Goal: Task Accomplishment & Management: Use online tool/utility

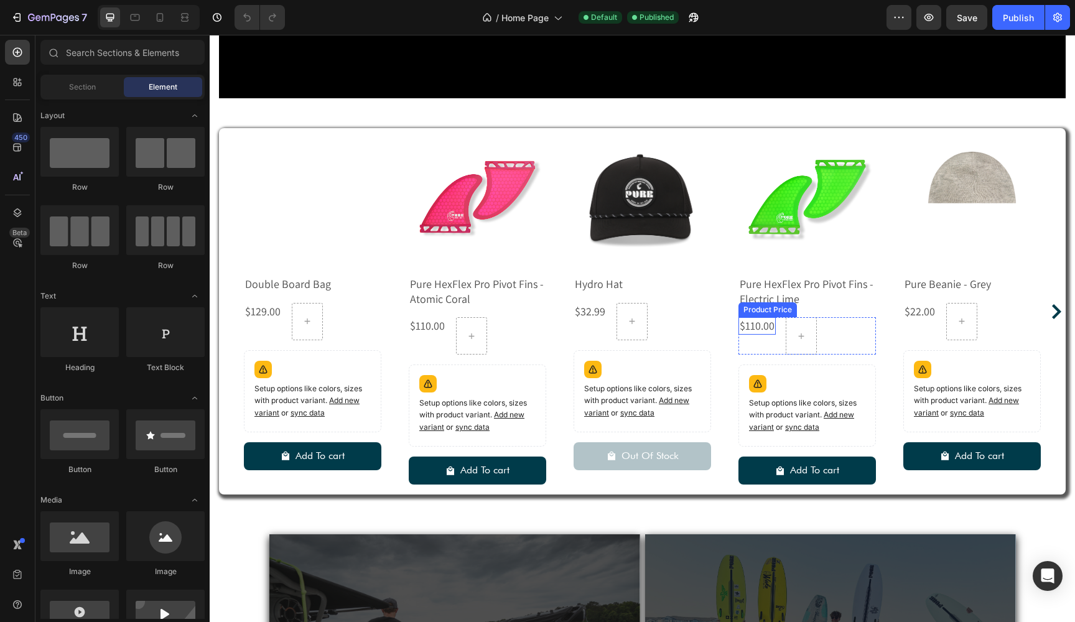
scroll to position [2092, 0]
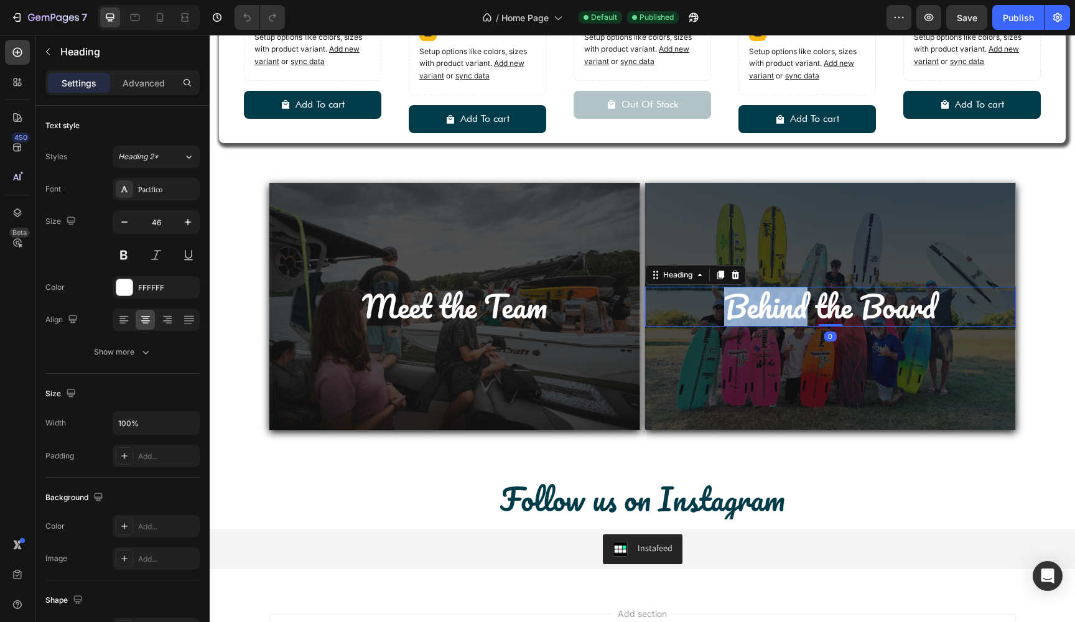
click at [760, 303] on p "Behind the Board" at bounding box center [830, 306] width 368 height 37
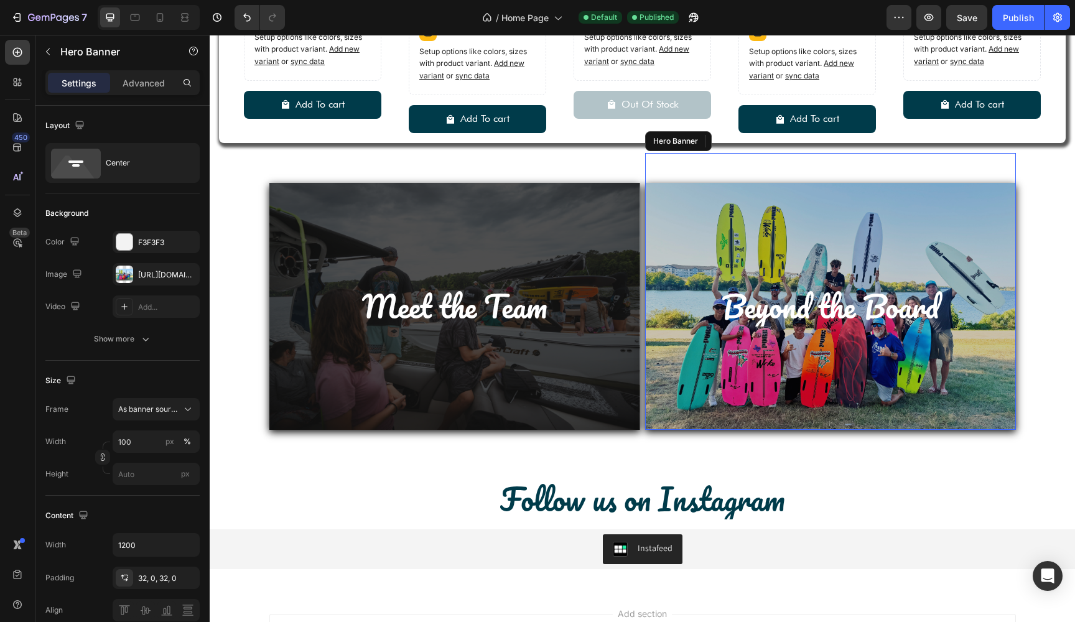
click at [708, 374] on div "Overlay" at bounding box center [830, 306] width 371 height 247
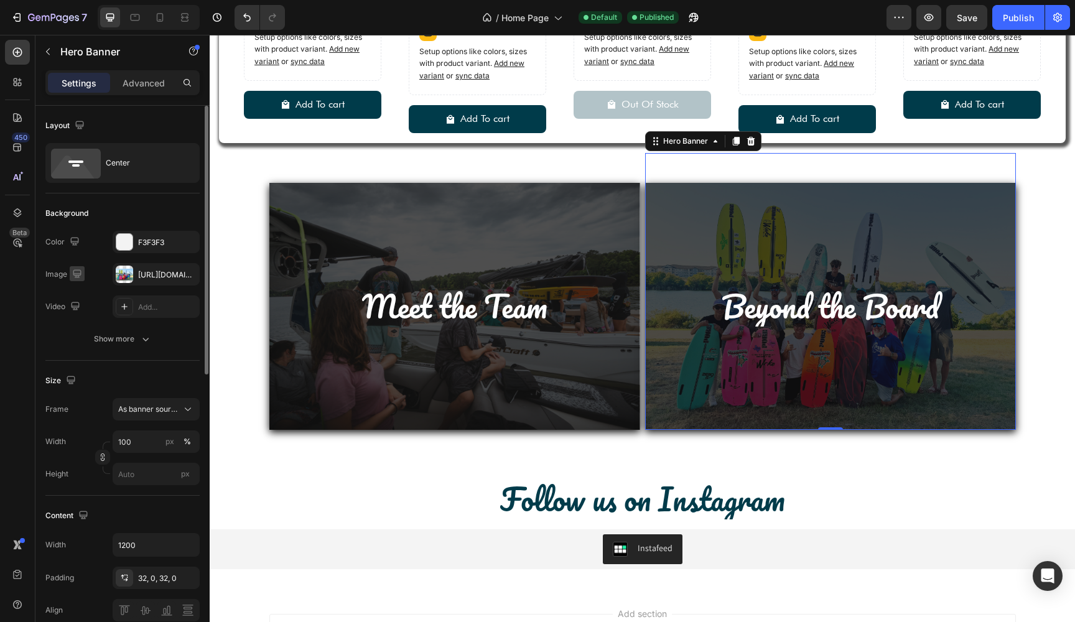
click at [78, 274] on icon "button" at bounding box center [77, 273] width 12 height 12
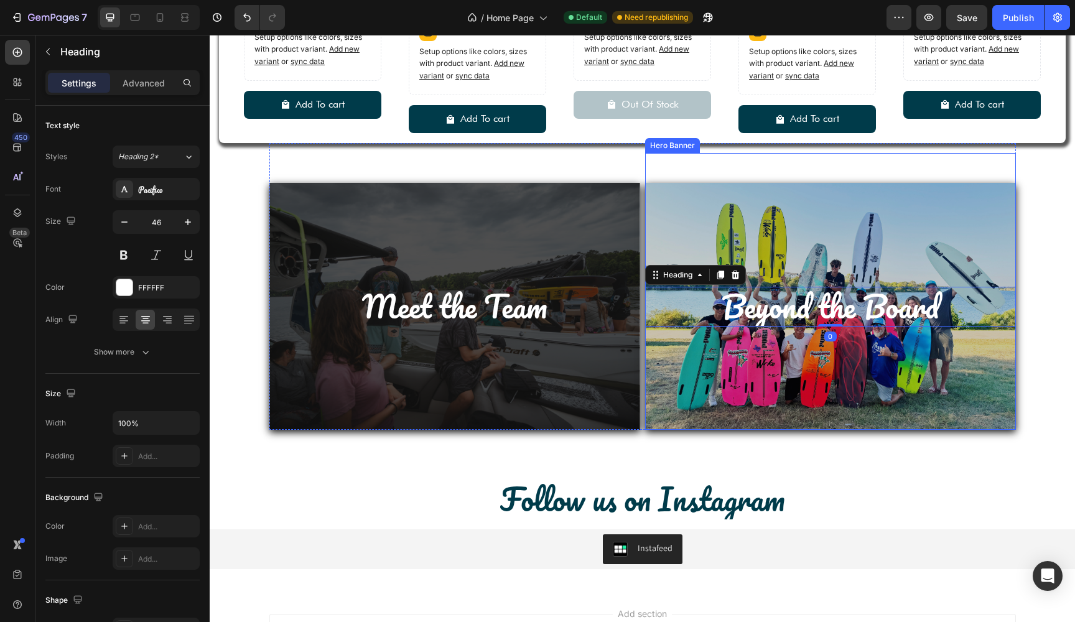
click at [741, 402] on div "Overlay" at bounding box center [830, 306] width 371 height 247
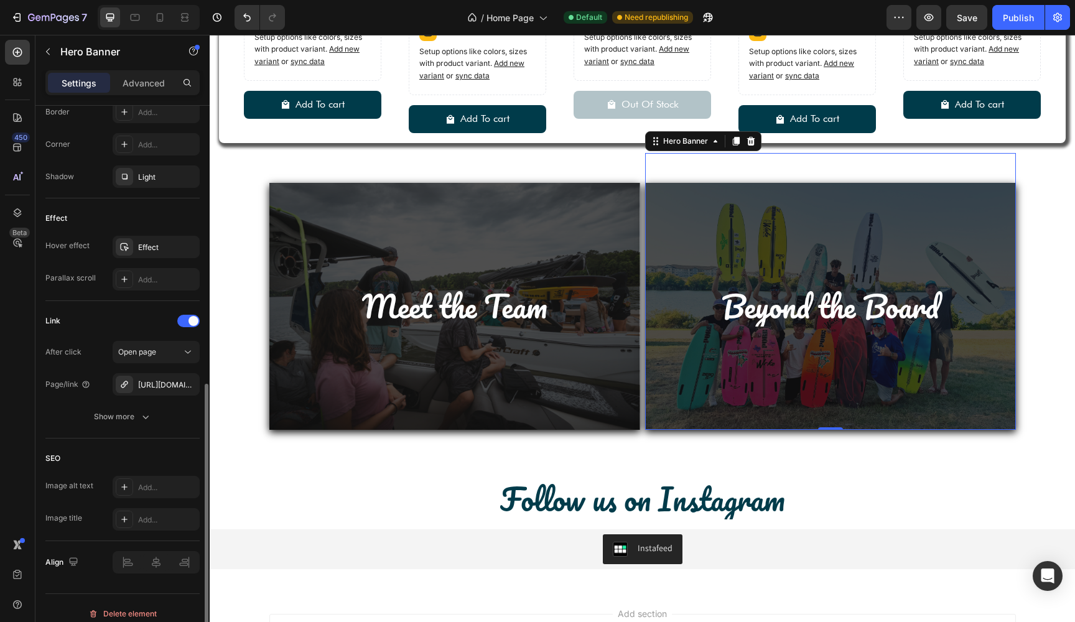
scroll to position [569, 0]
click at [163, 384] on div "[URL][DOMAIN_NAME]" at bounding box center [156, 384] width 36 height 11
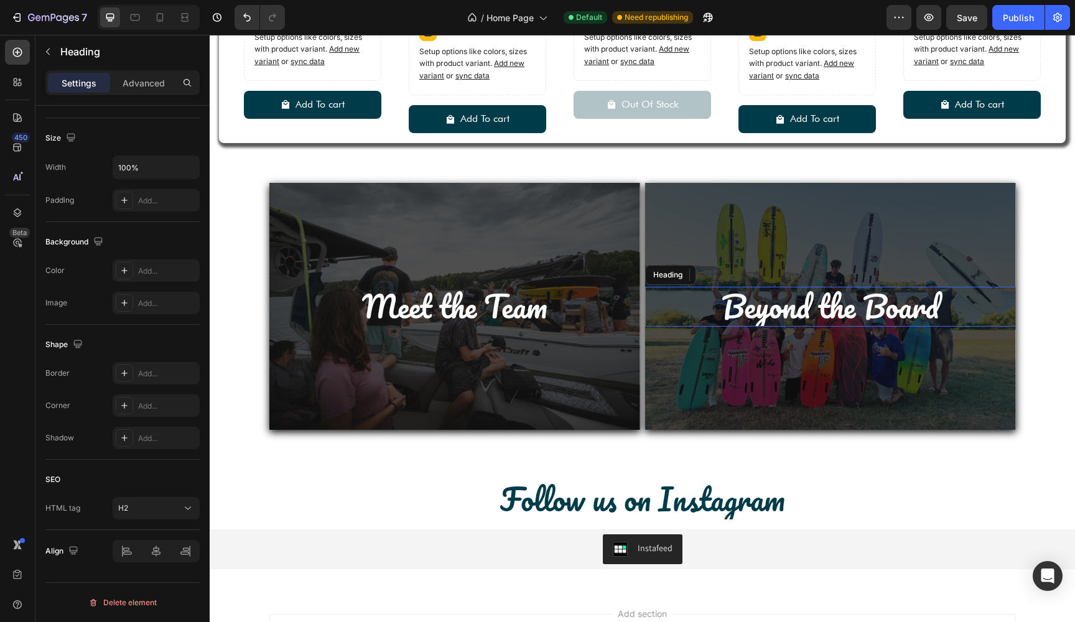
scroll to position [0, 0]
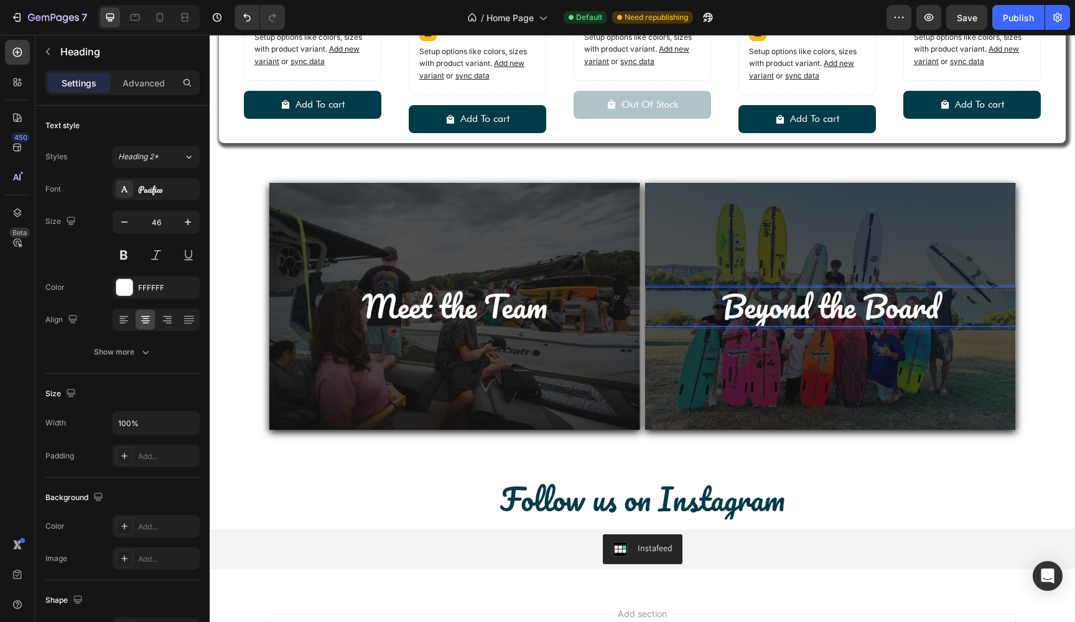
click at [786, 307] on p "Beyond the Board" at bounding box center [830, 306] width 368 height 37
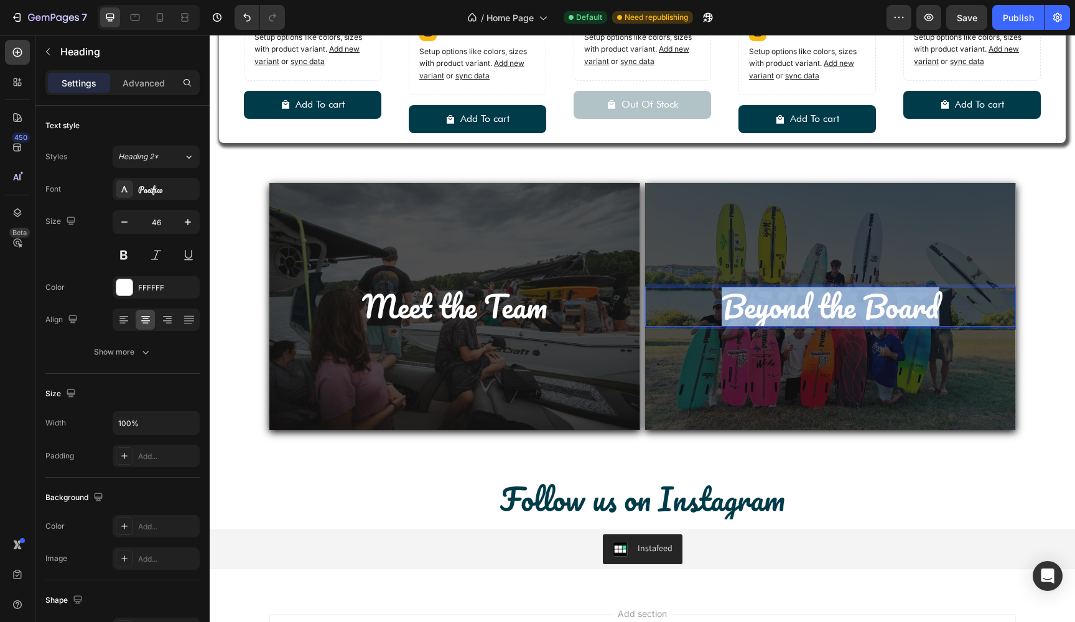
click at [786, 307] on p "Beyond the Board" at bounding box center [830, 306] width 368 height 37
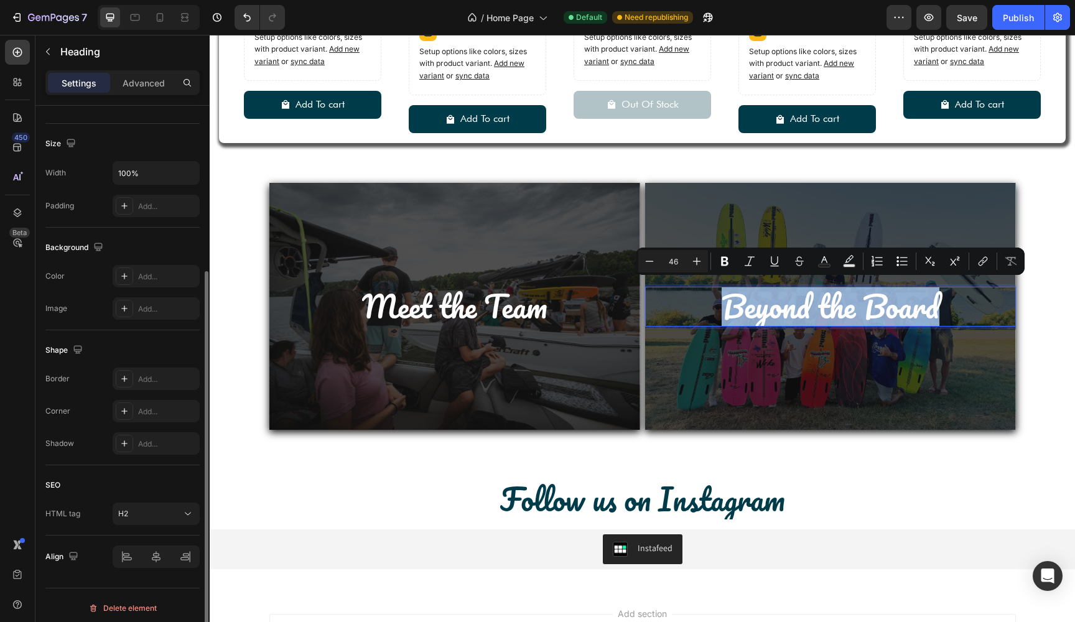
scroll to position [256, 0]
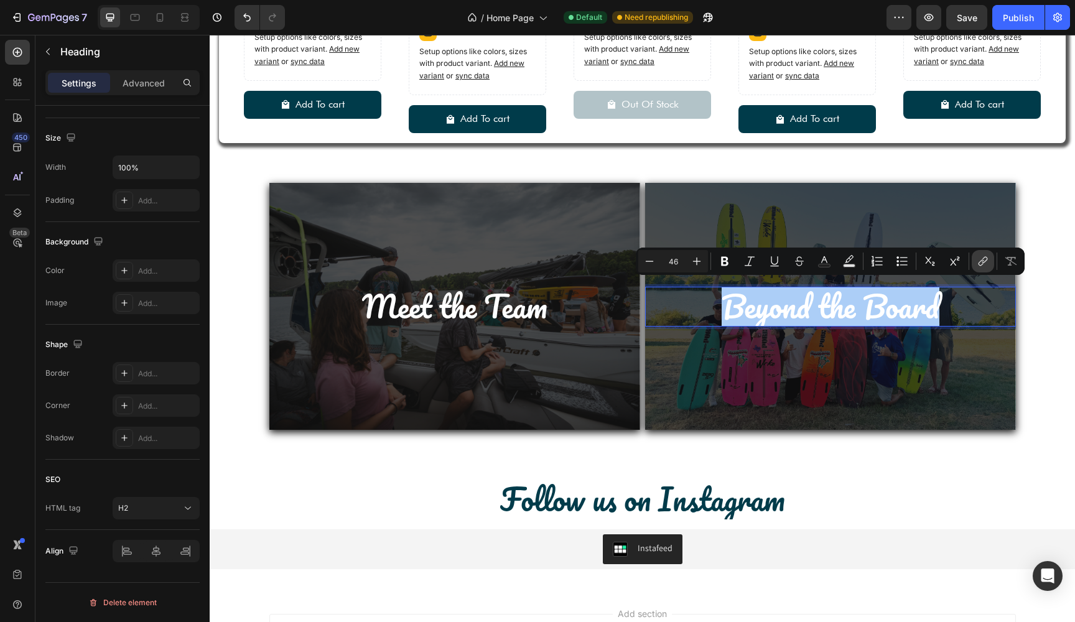
click at [984, 261] on icon "Editor contextual toolbar" at bounding box center [982, 261] width 12 height 12
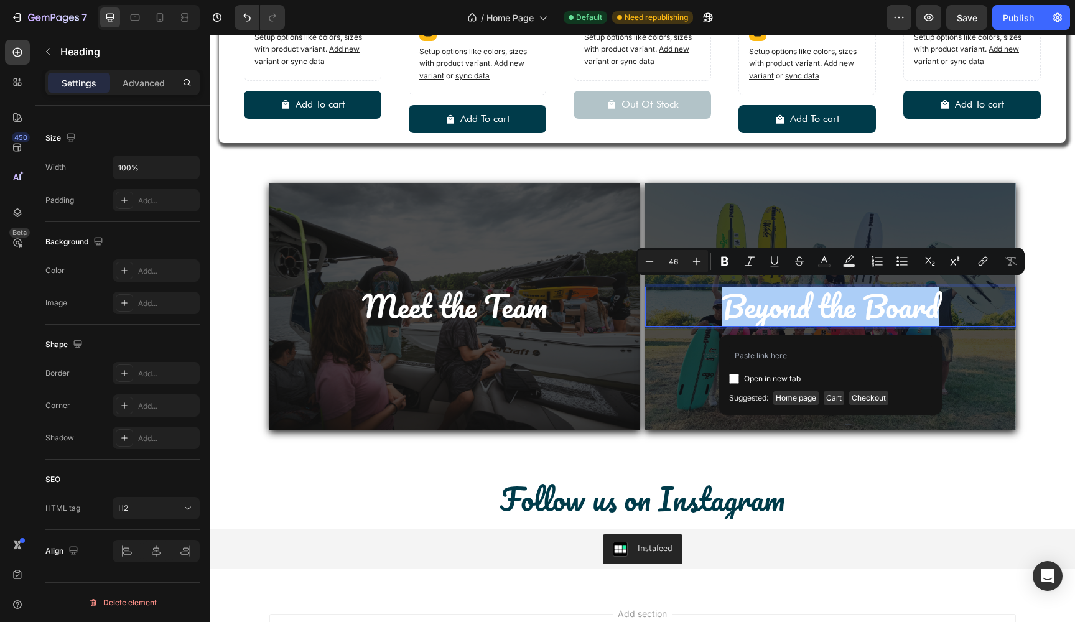
type input "[URL][DOMAIN_NAME]"
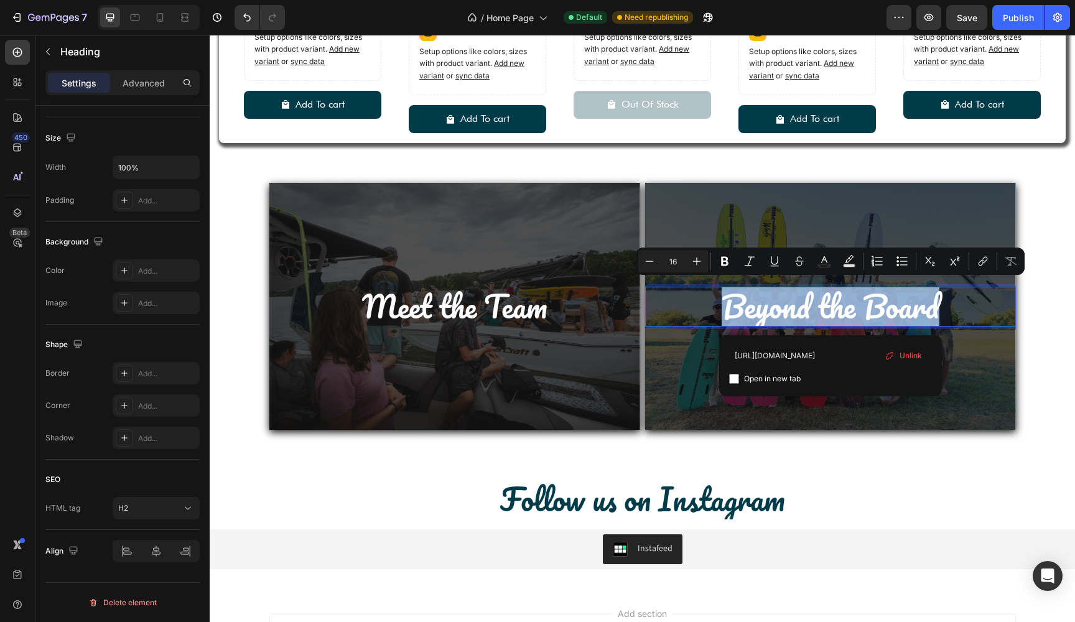
click at [874, 417] on div "Overlay" at bounding box center [830, 306] width 371 height 247
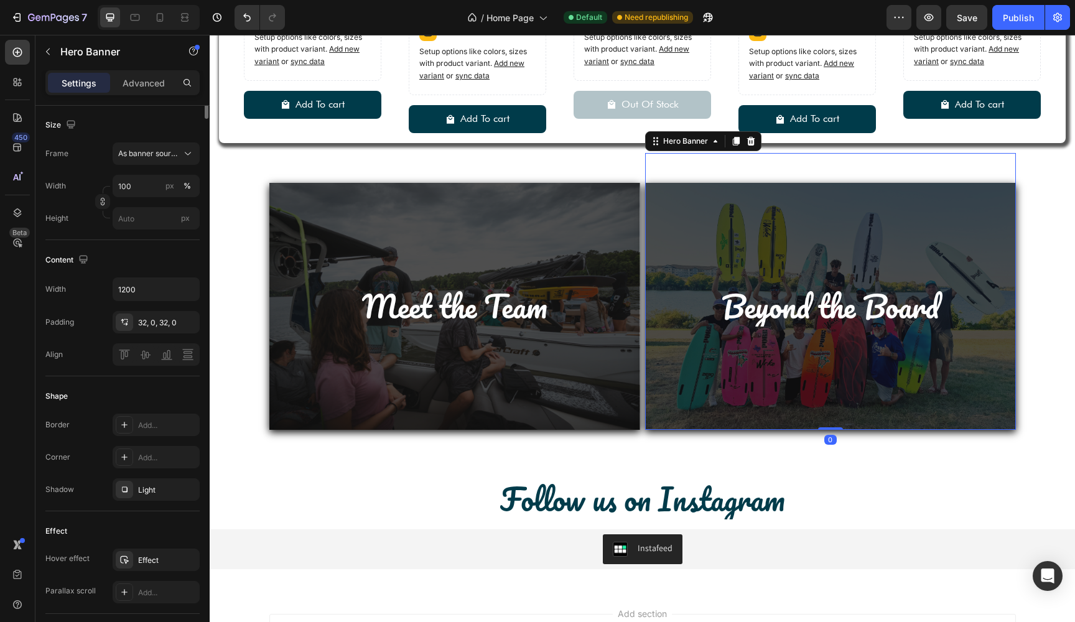
scroll to position [0, 0]
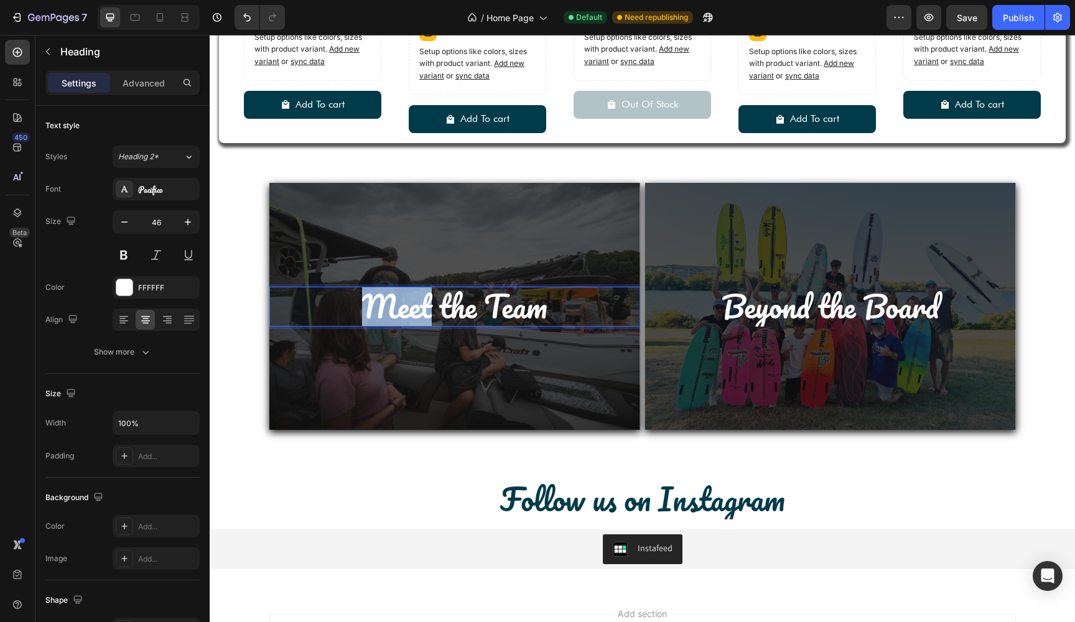
click at [422, 307] on p "Meet the Team" at bounding box center [454, 306] width 368 height 37
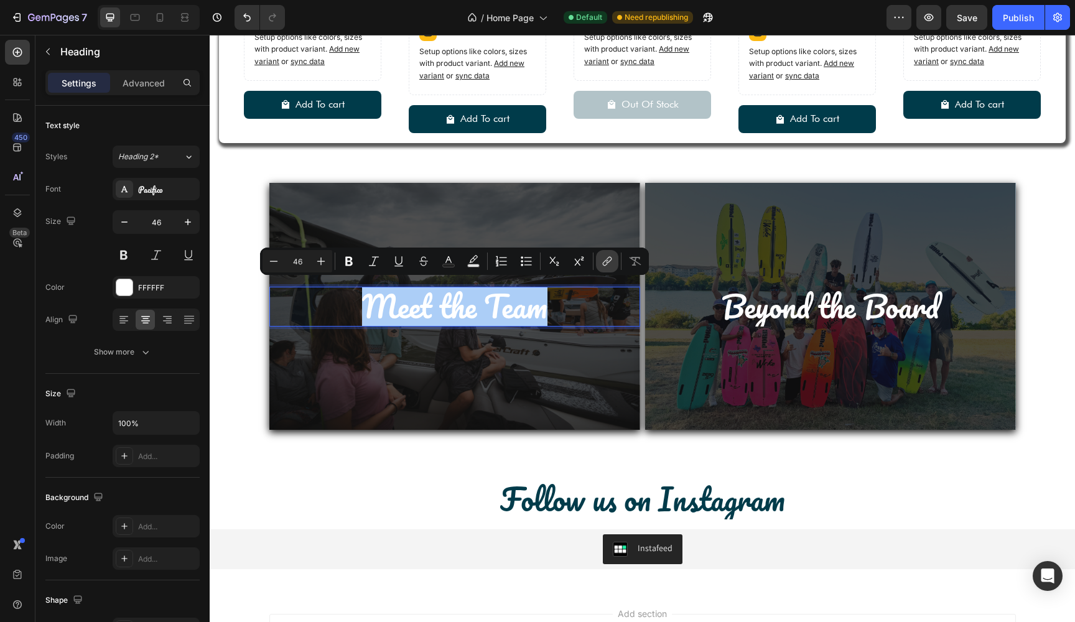
click at [601, 259] on icon "Editor contextual toolbar" at bounding box center [607, 261] width 12 height 12
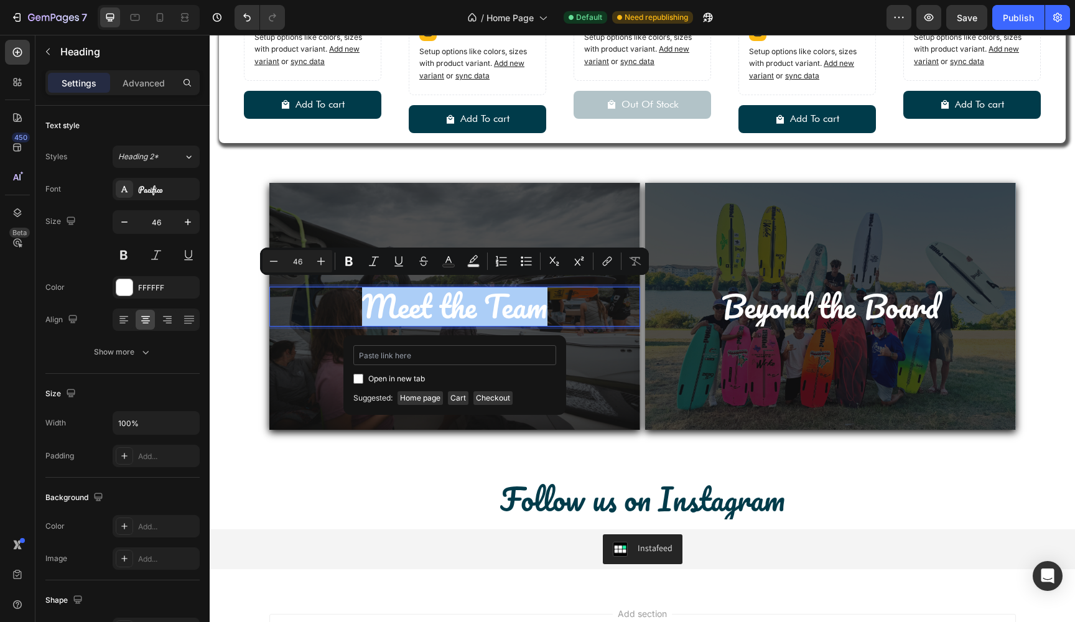
type input "[URL][DOMAIN_NAME]"
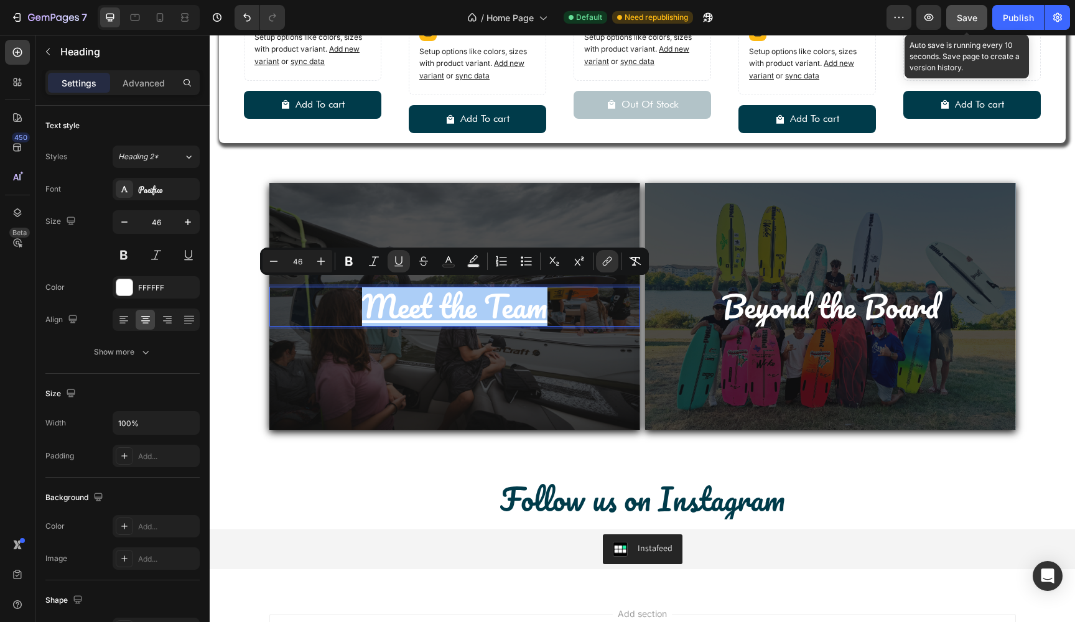
click at [968, 15] on span "Save" at bounding box center [966, 17] width 21 height 11
type input "16"
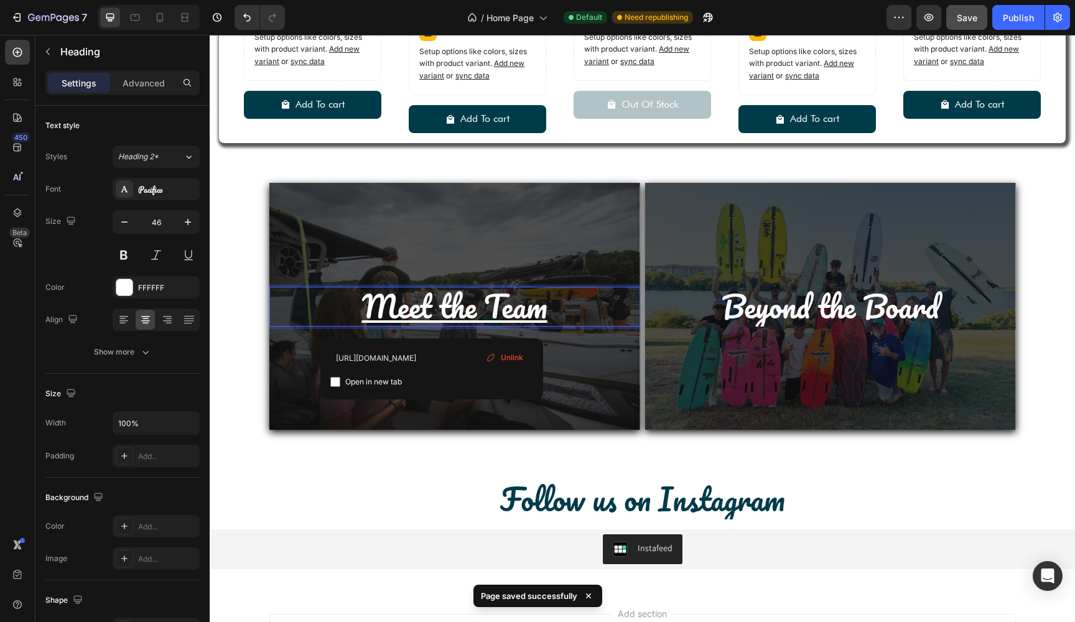
click at [430, 310] on u "Meet the Team" at bounding box center [454, 306] width 185 height 50
click at [435, 310] on u "Meet the Team" at bounding box center [454, 306] width 185 height 50
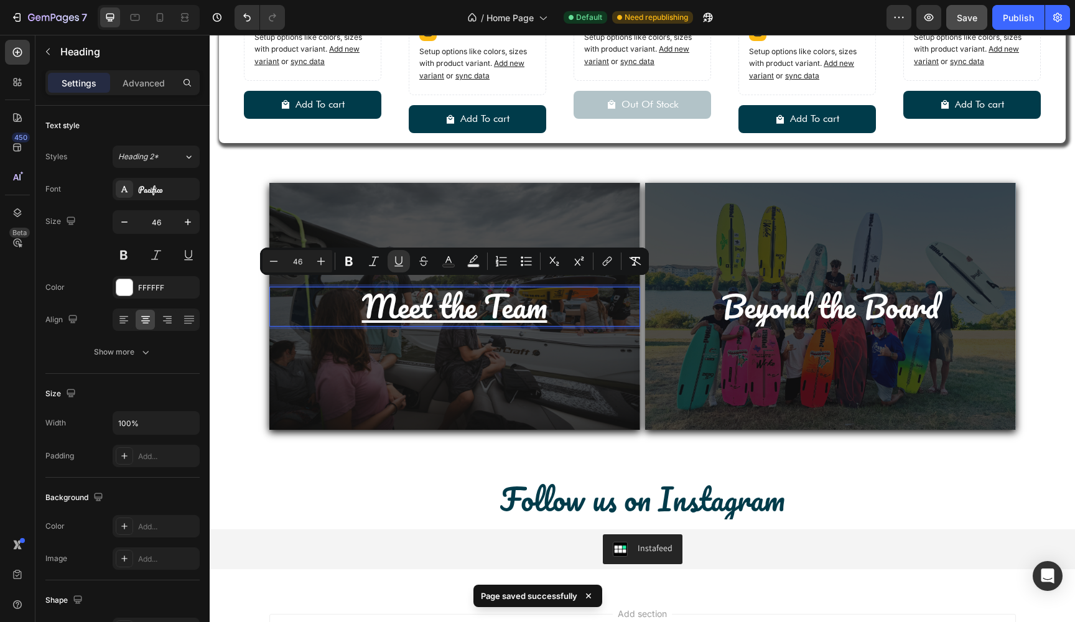
click at [435, 310] on u "Meet the Team" at bounding box center [454, 306] width 185 height 50
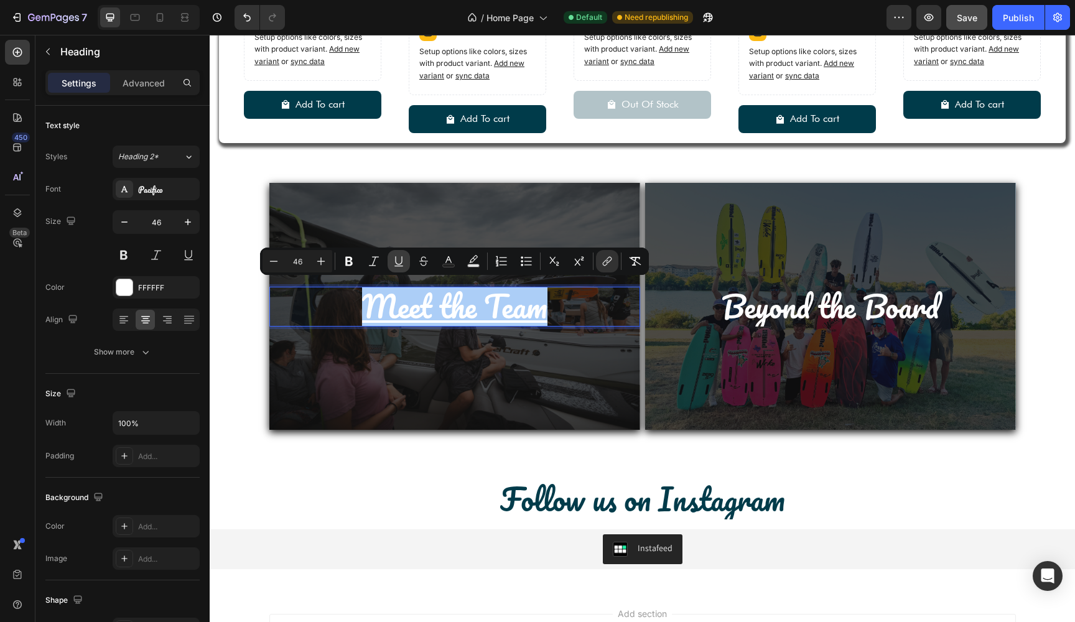
click at [400, 261] on icon "Editor contextual toolbar" at bounding box center [398, 261] width 12 height 12
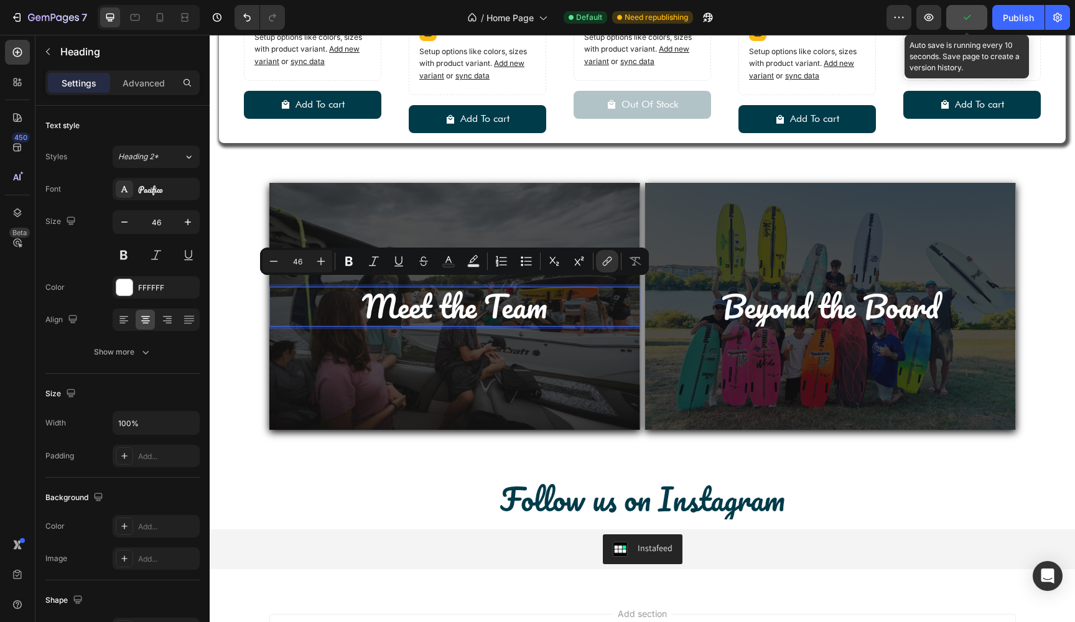
click at [975, 20] on button "button" at bounding box center [966, 17] width 41 height 25
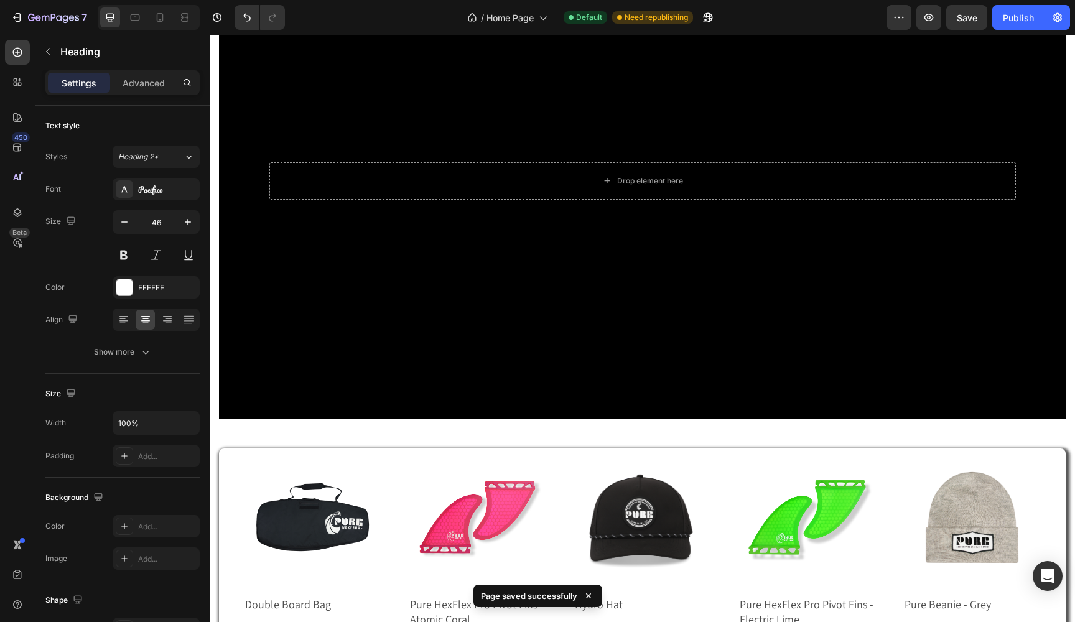
scroll to position [1357, 0]
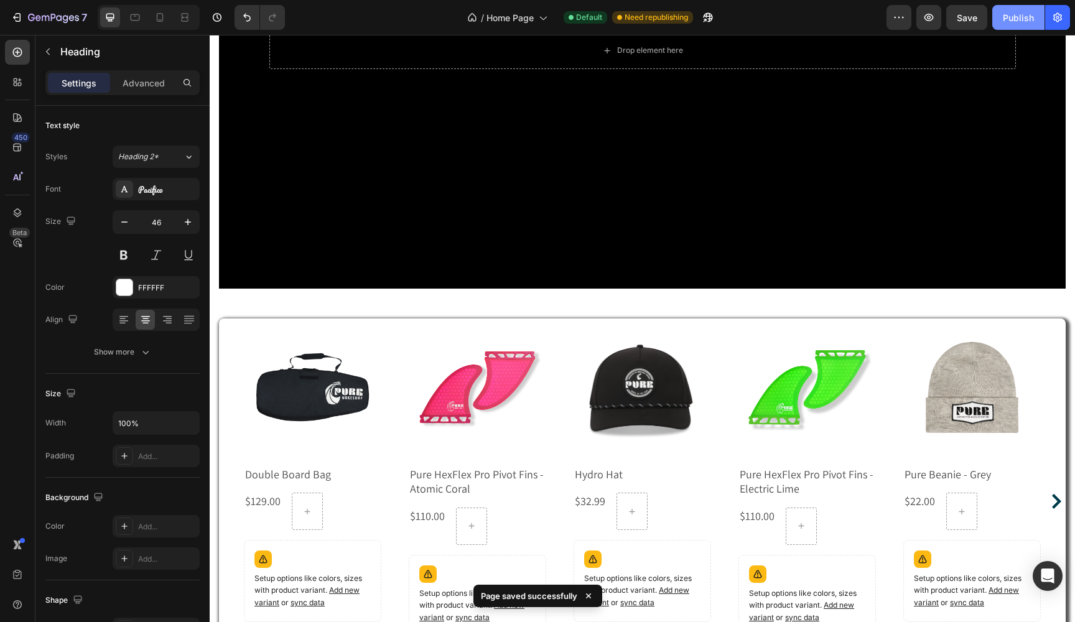
click at [1014, 21] on div "Publish" at bounding box center [1017, 17] width 31 height 13
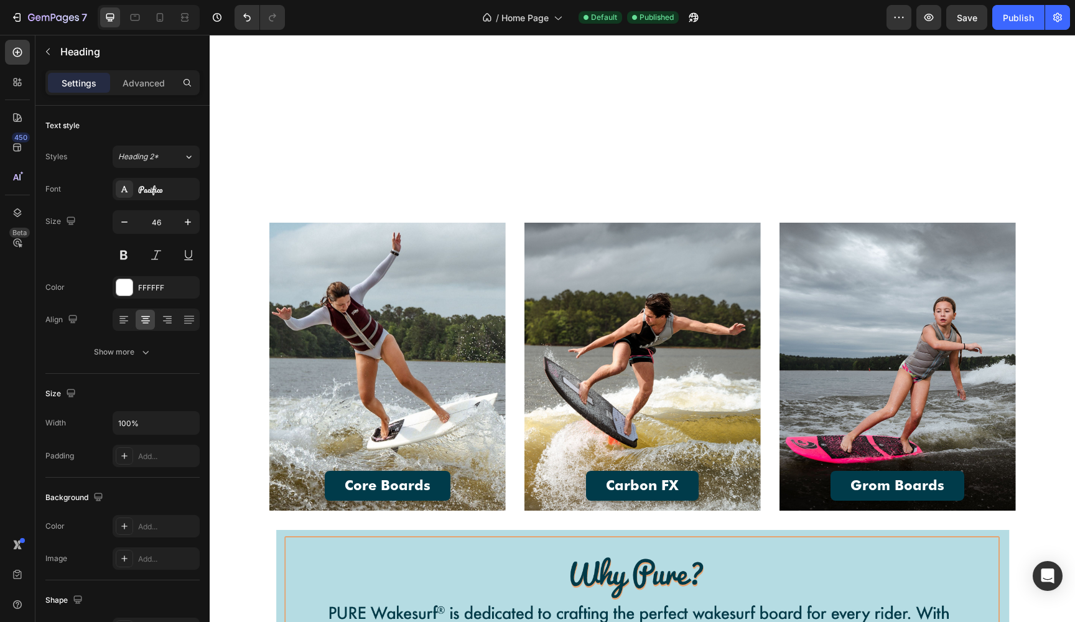
scroll to position [443, 0]
